Goal: Information Seeking & Learning: Compare options

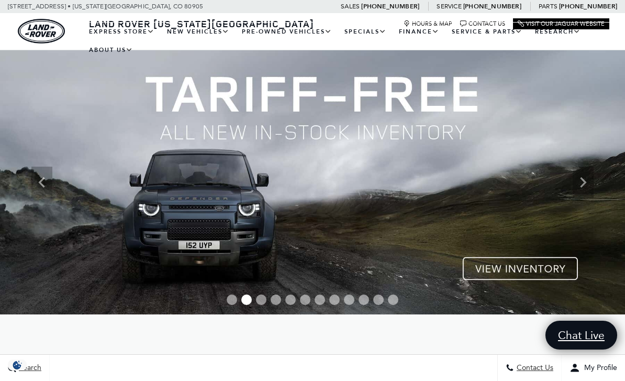
click at [42, 181] on icon "Previous" at bounding box center [41, 182] width 21 height 21
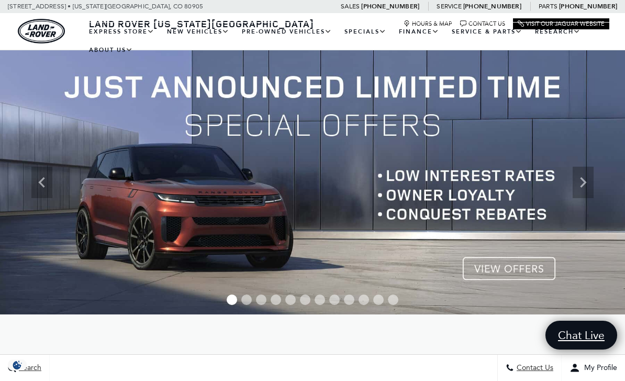
click at [508, 275] on img at bounding box center [312, 182] width 625 height 264
click at [516, 260] on img at bounding box center [312, 182] width 625 height 264
click at [516, 268] on img at bounding box center [312, 182] width 625 height 264
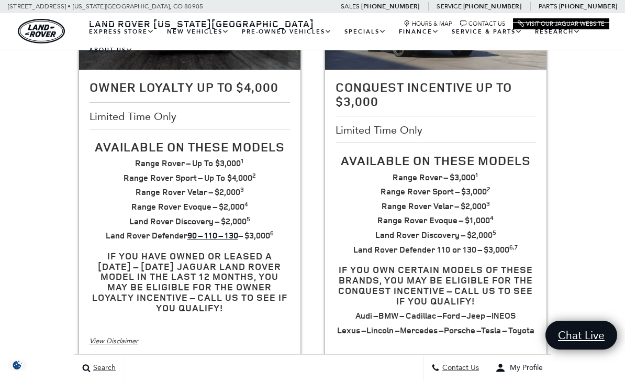
scroll to position [271, 0]
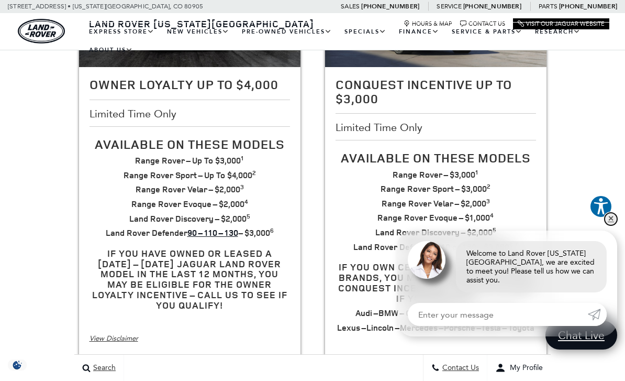
click at [611, 225] on link "✕" at bounding box center [611, 219] width 13 height 13
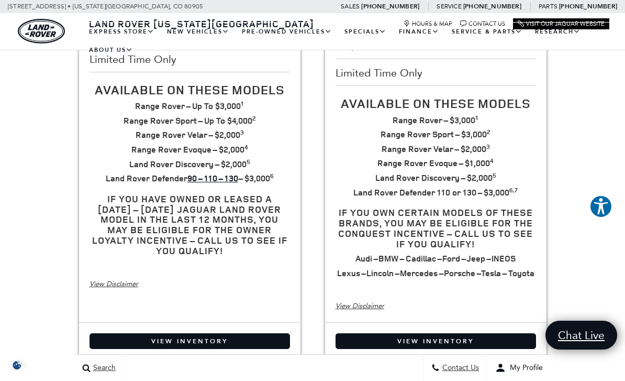
scroll to position [329, 0]
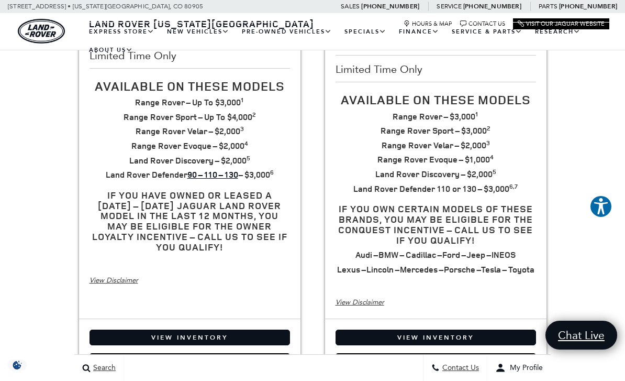
click at [378, 305] on div "View Disclaimer" at bounding box center [436, 302] width 201 height 12
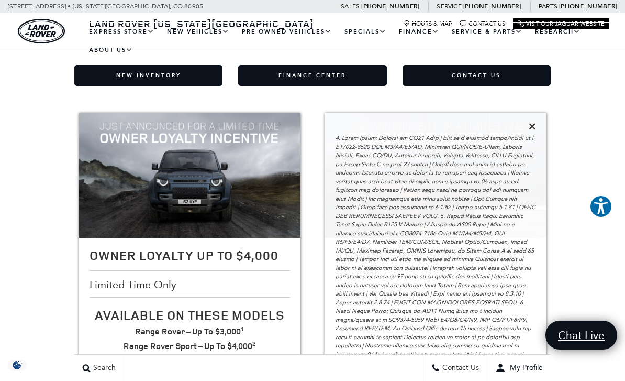
scroll to position [91, 0]
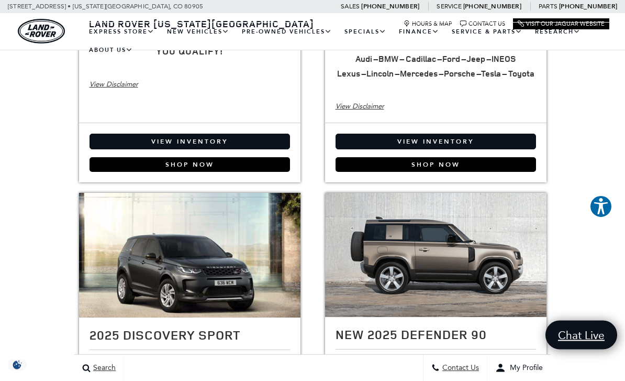
scroll to position [525, 0]
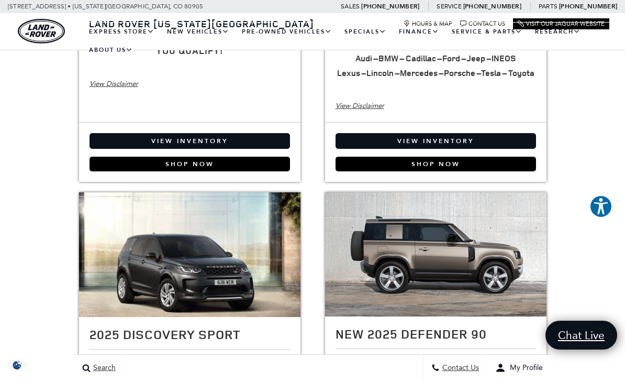
click at [462, 149] on link "View Inventory" at bounding box center [436, 141] width 201 height 16
click at [500, 133] on link "View Inventory" at bounding box center [436, 141] width 201 height 16
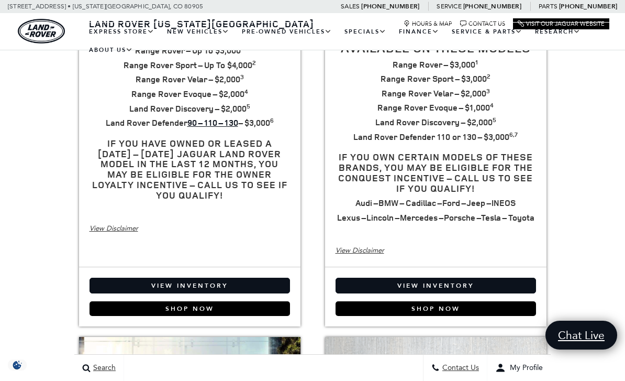
click at [368, 253] on div "View Disclaimer" at bounding box center [436, 251] width 201 height 12
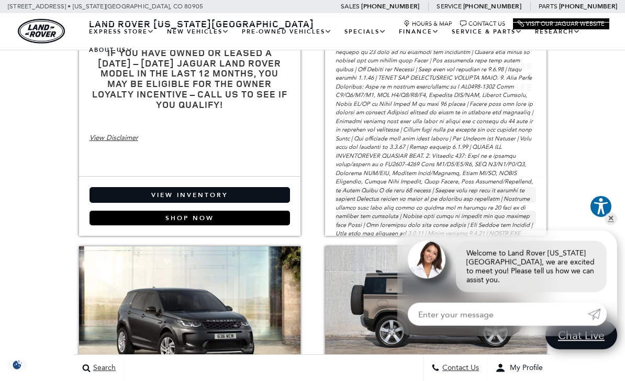
scroll to position [468, 0]
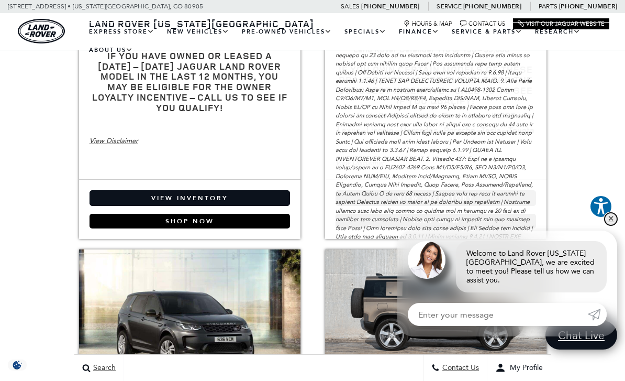
click at [613, 225] on link "✕" at bounding box center [611, 219] width 13 height 13
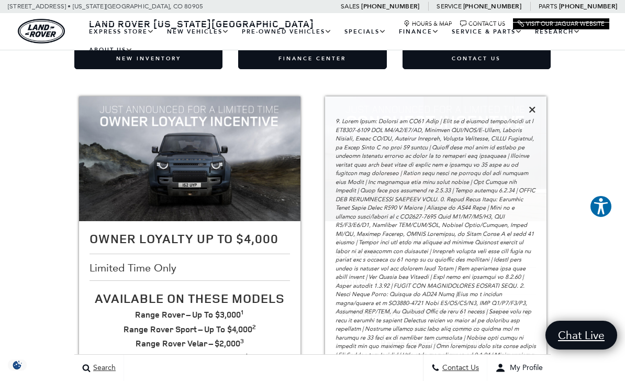
scroll to position [112, 0]
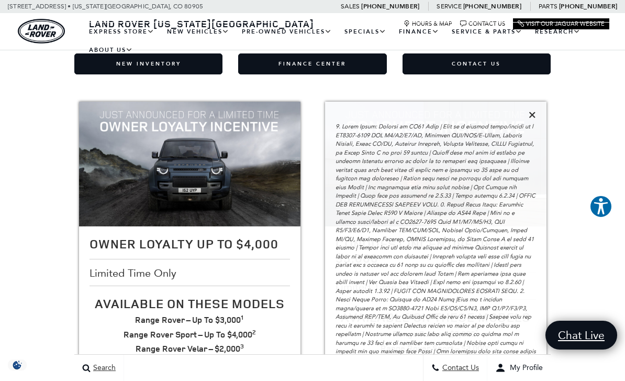
click at [532, 113] on icon at bounding box center [532, 114] width 7 height 9
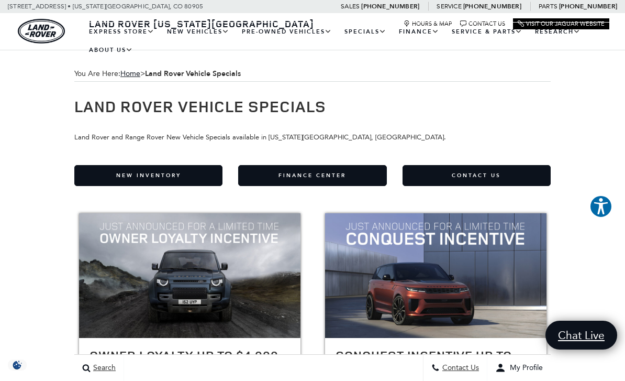
scroll to position [95, 0]
click at [0, 0] on link "Defender 110" at bounding box center [0, 0] width 0 height 0
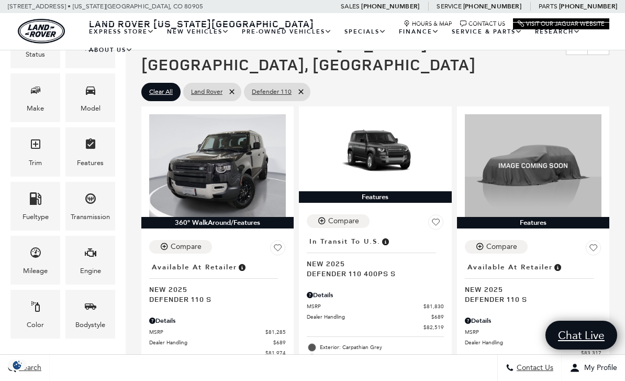
scroll to position [172, 0]
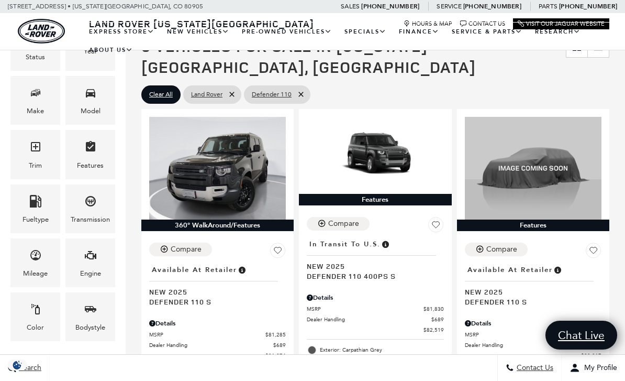
click at [41, 152] on icon "Trim" at bounding box center [35, 146] width 13 height 13
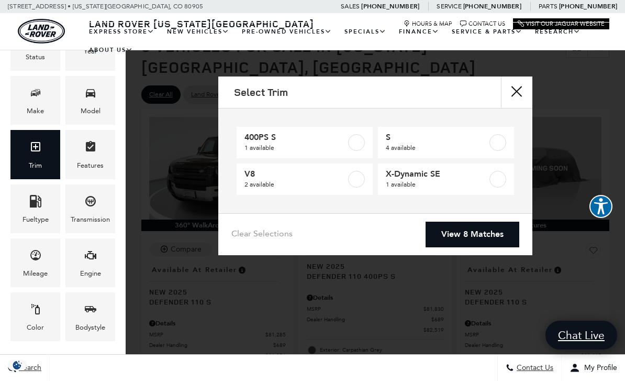
click at [499, 180] on label at bounding box center [498, 179] width 17 height 17
type input "$84,452"
checkbox input "true"
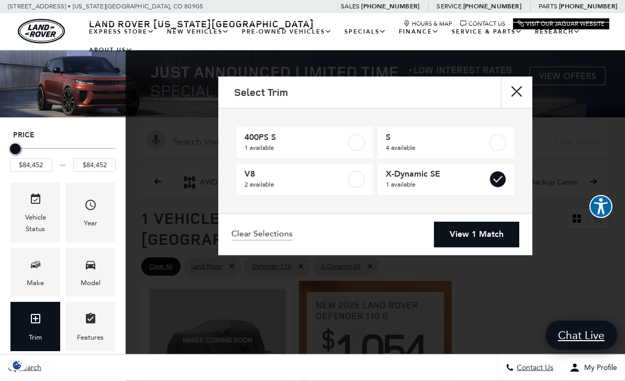
click at [504, 265] on div "Select Trim 400PS S 1 available S 4 available V8 2 available X-Dynamic SE 1 ava…" at bounding box center [376, 190] width 500 height 381
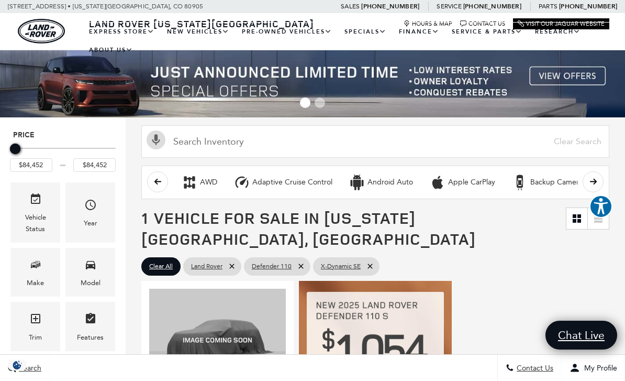
click at [0, 0] on link "View Certified Pre-Owned" at bounding box center [0, 0] width 0 height 0
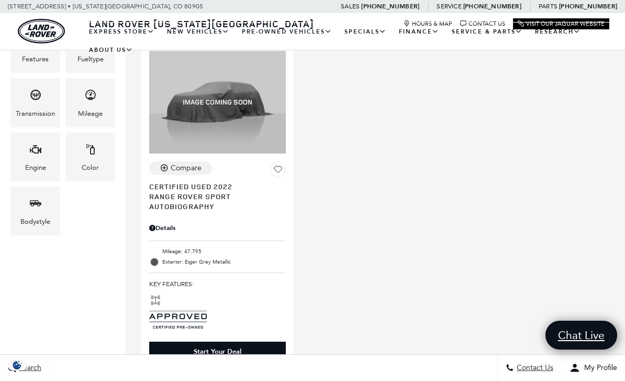
click at [167, 191] on span "Range Rover Sport Autobiography" at bounding box center [213, 201] width 129 height 20
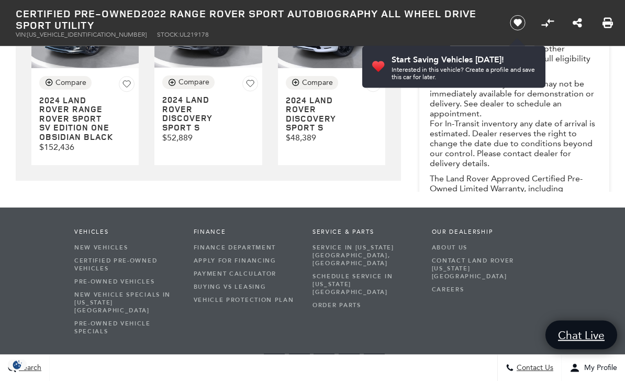
scroll to position [2240, 0]
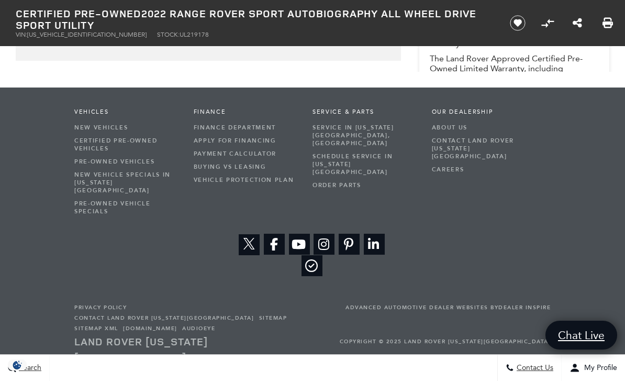
click at [456, 134] on link "About Us" at bounding box center [484, 127] width 104 height 13
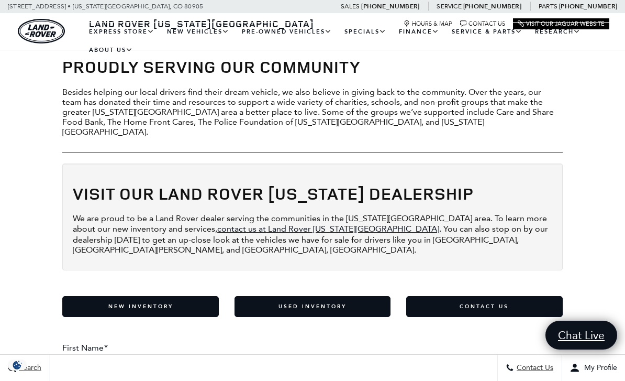
scroll to position [967, 0]
